Goal: Complete application form

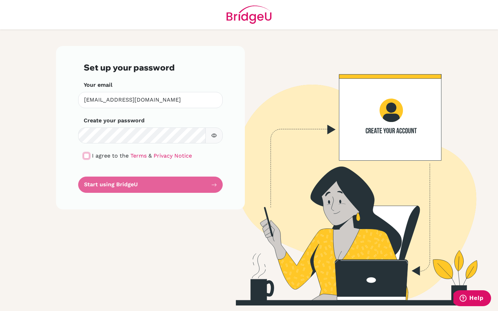
click at [88, 156] on input "checkbox" at bounding box center [87, 156] width 6 height 6
checkbox input "true"
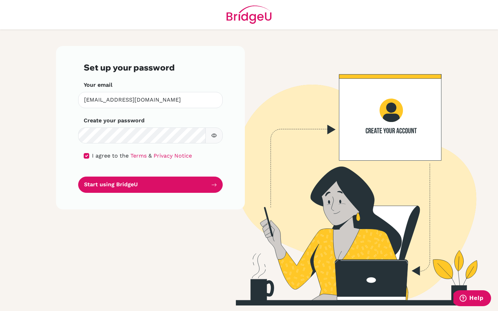
click at [115, 193] on div "Set up your password Your email [EMAIL_ADDRESS][DOMAIN_NAME] Invalid email Crea…" at bounding box center [150, 127] width 189 height 163
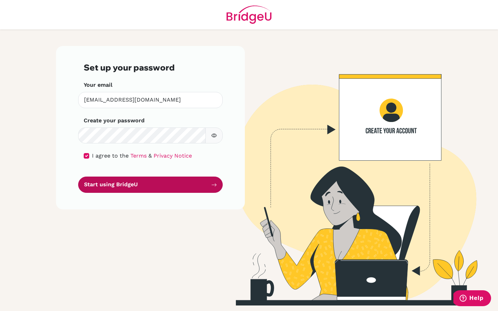
click at [119, 184] on button "Start using BridgeU" at bounding box center [150, 185] width 144 height 16
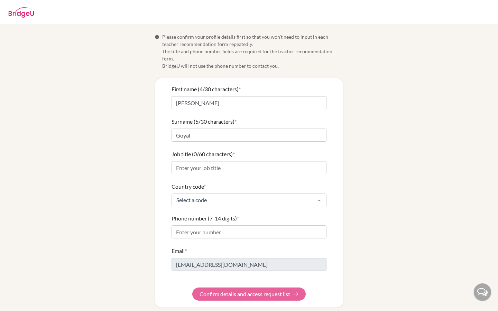
click at [229, 290] on form "First name (4/30 characters) * Riya Surname (5/30 characters) * Goyal Job title…" at bounding box center [248, 193] width 155 height 216
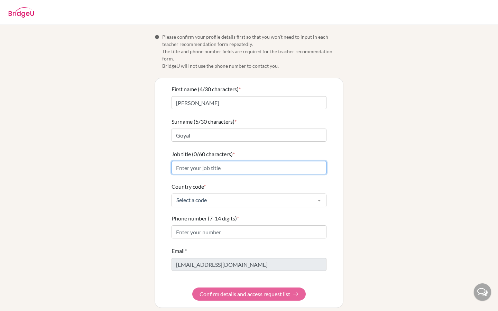
click at [226, 161] on input "Job title (0/60 characters) *" at bounding box center [248, 167] width 155 height 13
type input "G"
type input "Physics Teacher"
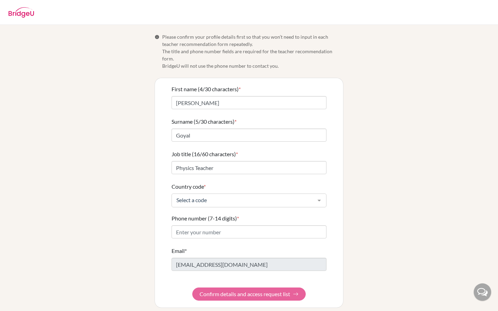
click at [220, 197] on div "Select a code" at bounding box center [248, 200] width 155 height 14
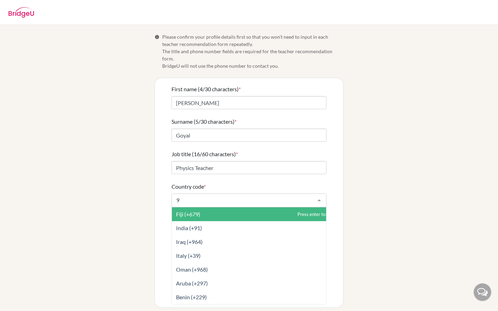
type input "91"
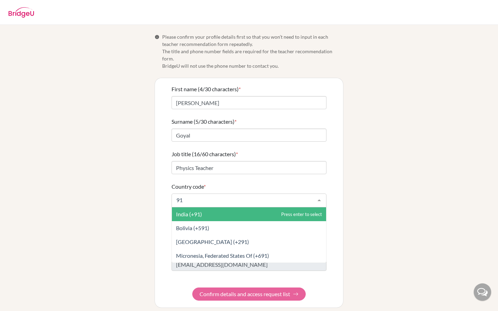
click at [215, 209] on span "India (+91)" at bounding box center [249, 214] width 154 height 14
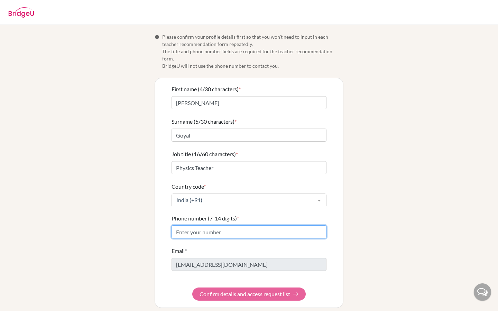
click at [209, 225] on input "Phone number (7-14 digits) *" at bounding box center [248, 231] width 155 height 13
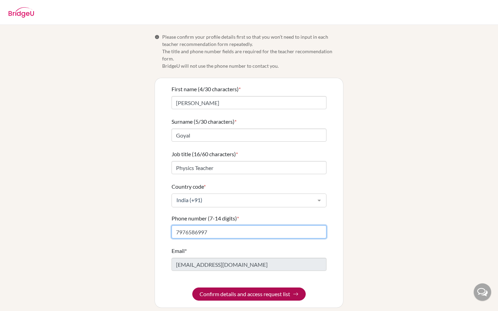
type input "7976586997"
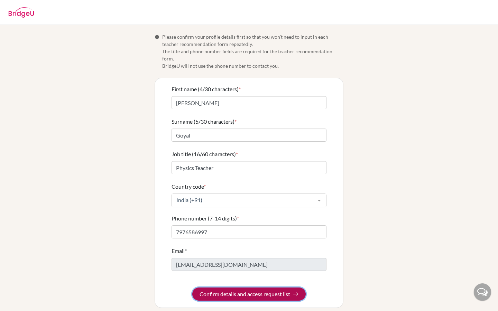
click at [231, 287] on button "Confirm details and access request list" at bounding box center [248, 293] width 113 height 13
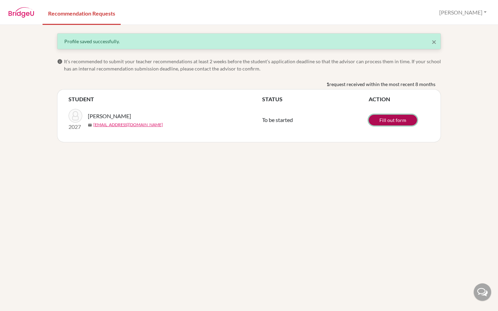
click at [401, 120] on link "Fill out form" at bounding box center [392, 120] width 48 height 11
click at [386, 121] on link "Fill out form" at bounding box center [392, 120] width 48 height 11
